Goal: Task Accomplishment & Management: Use online tool/utility

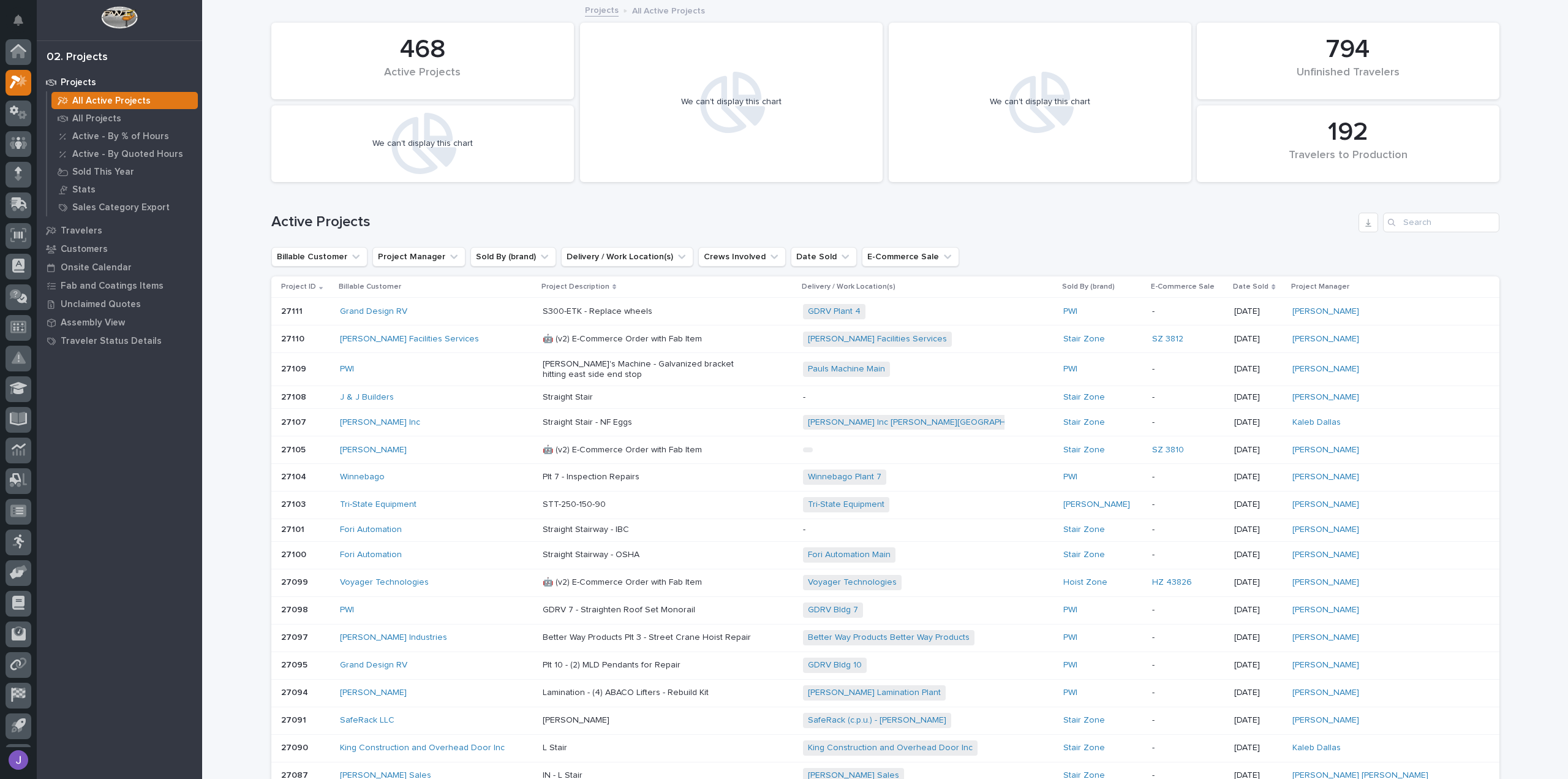
scroll to position [27, 0]
